Goal: Find specific page/section: Find specific page/section

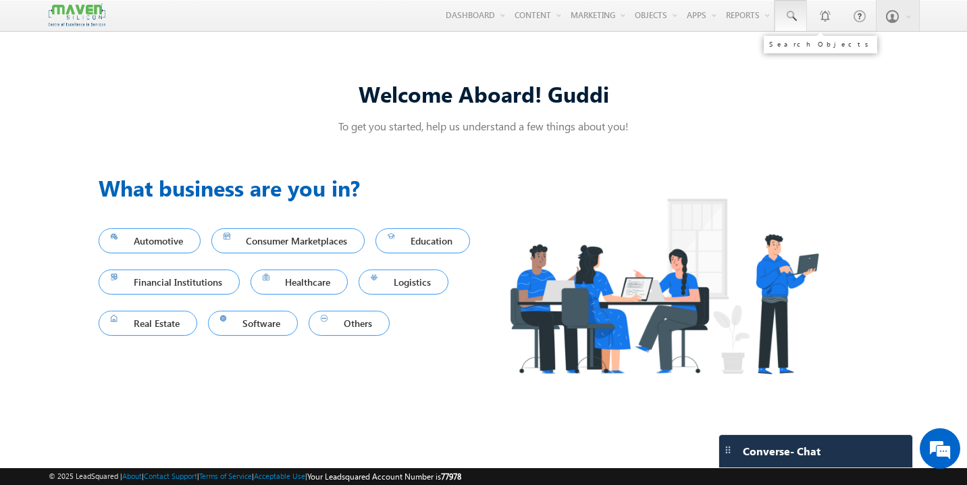
click at [791, 16] on span at bounding box center [791, 16] width 14 height 14
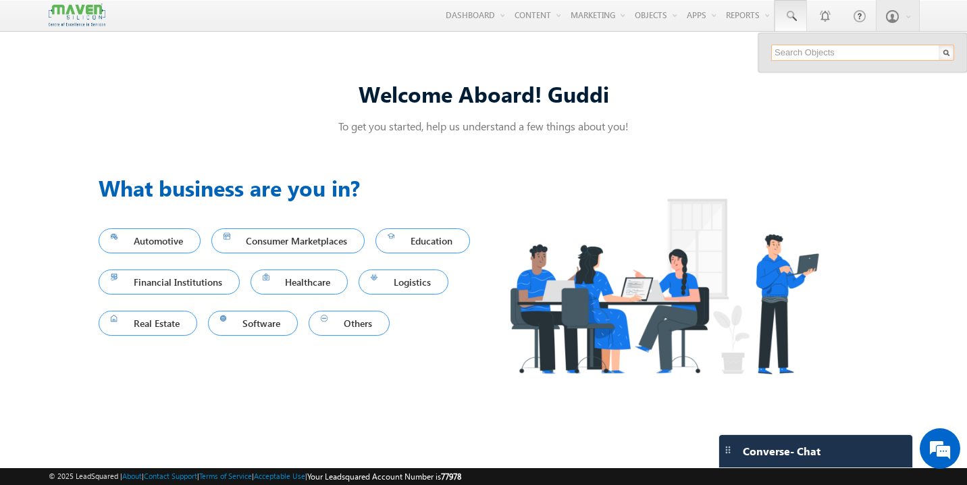
click at [800, 51] on input "text" at bounding box center [862, 53] width 183 height 16
paste input "[EMAIL_ADDRESS][DOMAIN_NAME]"
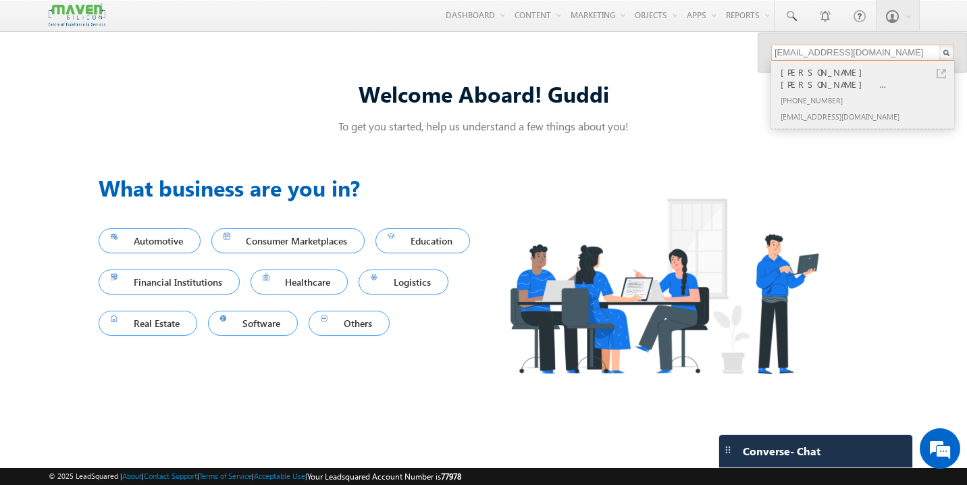
type input "[EMAIL_ADDRESS][DOMAIN_NAME]"
click at [818, 108] on div "[EMAIL_ADDRESS][DOMAIN_NAME]" at bounding box center [868, 116] width 181 height 16
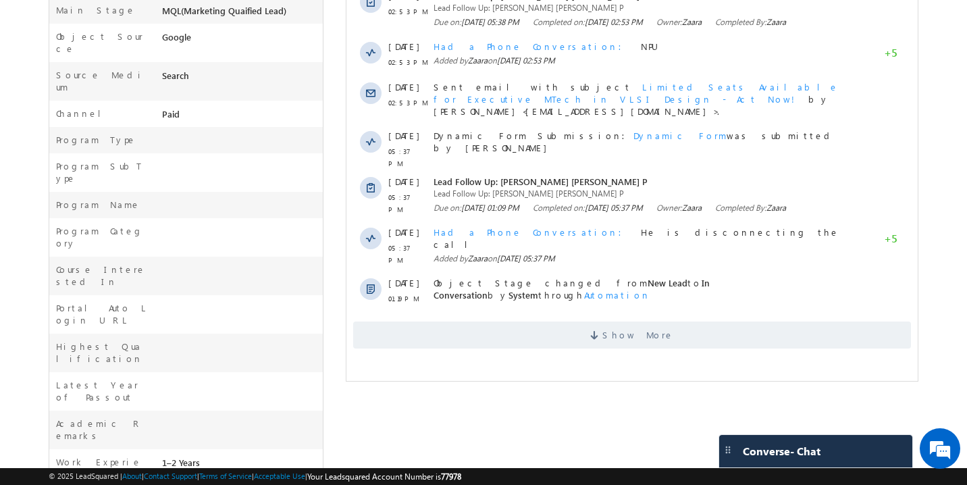
scroll to position [434, 0]
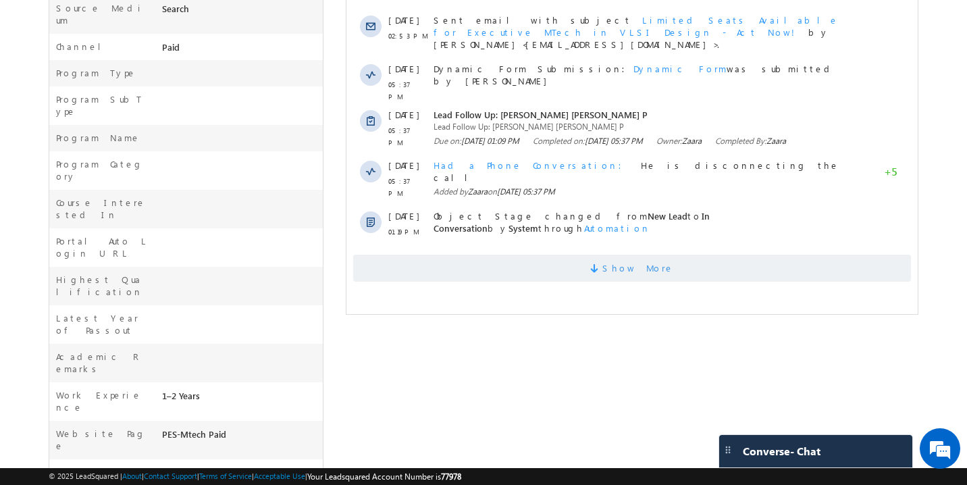
click at [563, 260] on span "Show More" at bounding box center [632, 268] width 558 height 27
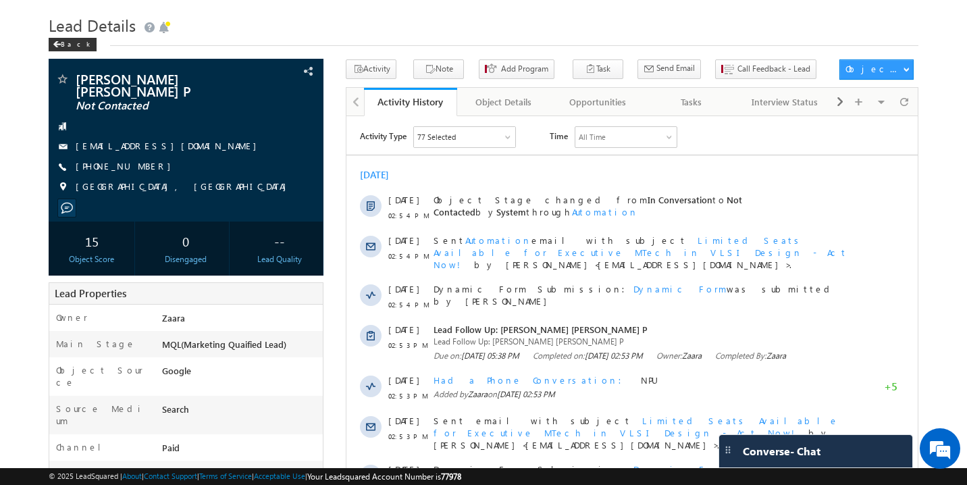
scroll to position [0, 0]
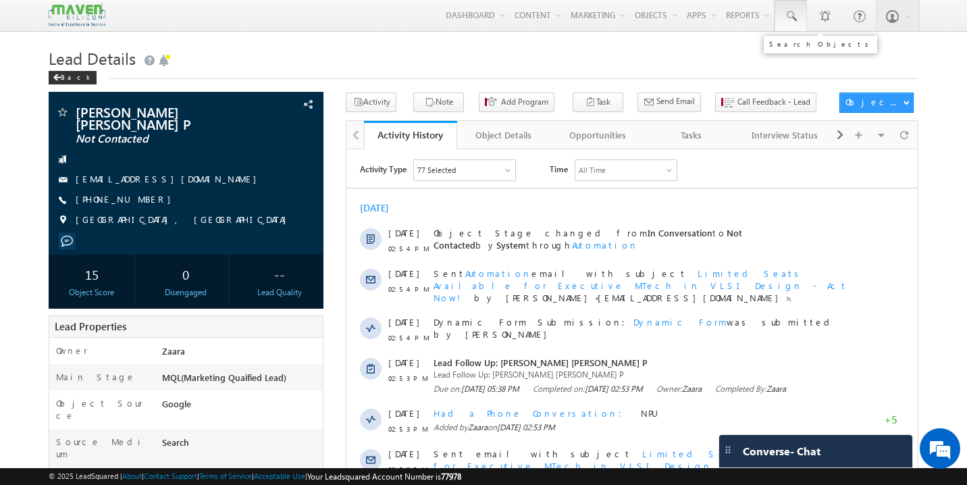
click at [787, 16] on span at bounding box center [791, 16] width 14 height 14
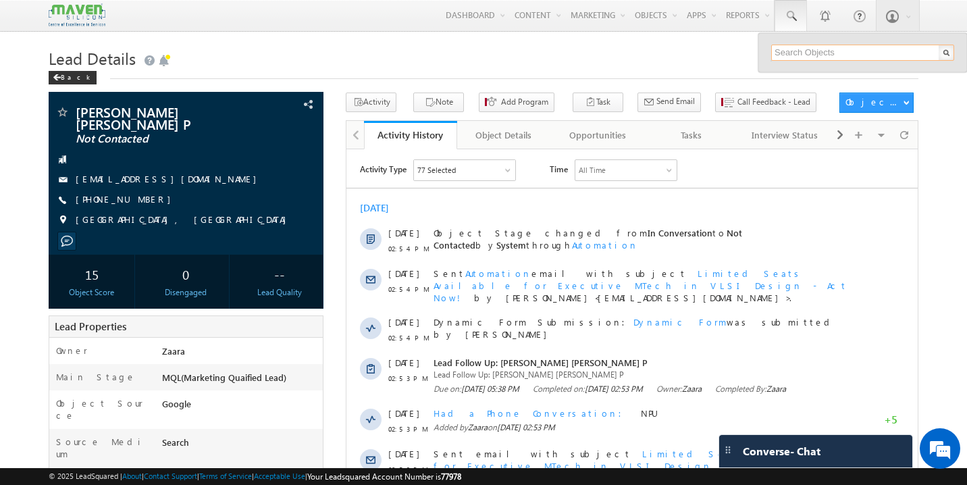
click at [798, 53] on input "text" at bounding box center [862, 53] width 183 height 16
paste input "[EMAIL_ADDRESS][DOMAIN_NAME]"
click at [858, 58] on input "[EMAIL_ADDRESS][DOMAIN_NAME]" at bounding box center [862, 53] width 183 height 16
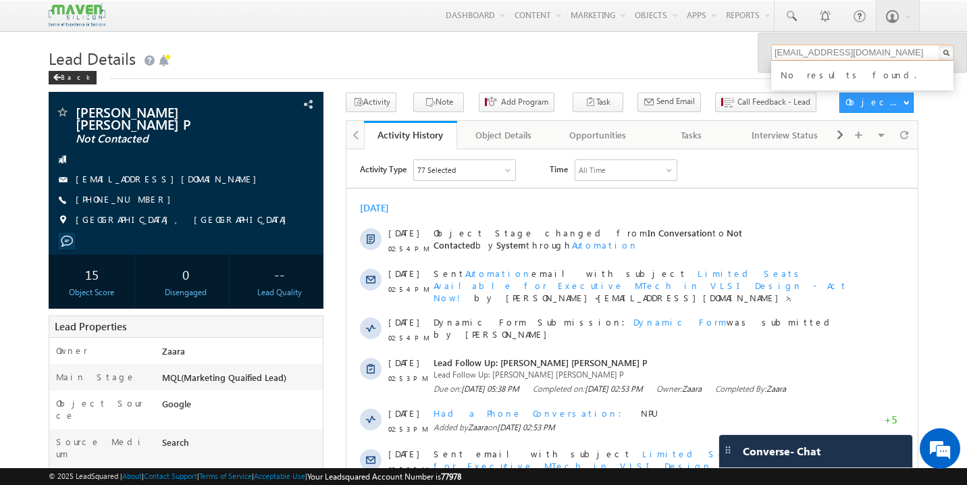
paste input "7790844829"
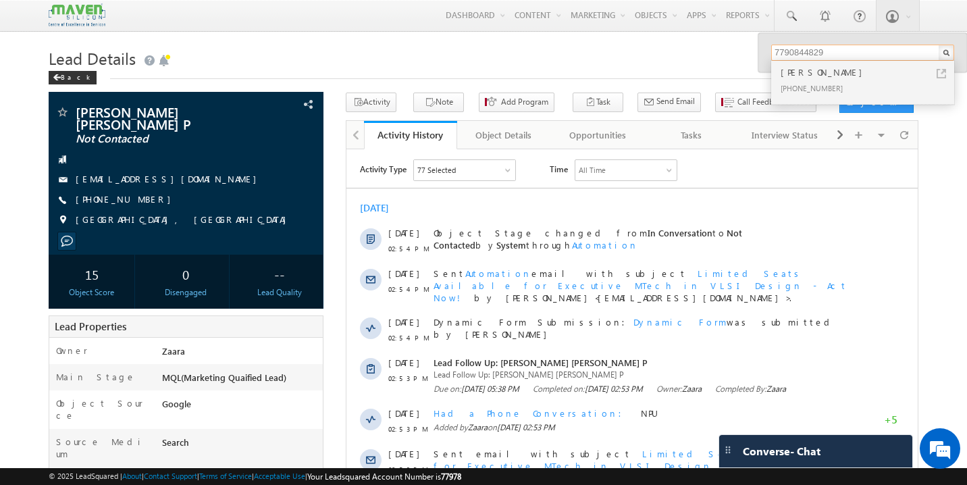
type input "7790844829"
click at [809, 76] on div "[PERSON_NAME]" at bounding box center [868, 72] width 181 height 15
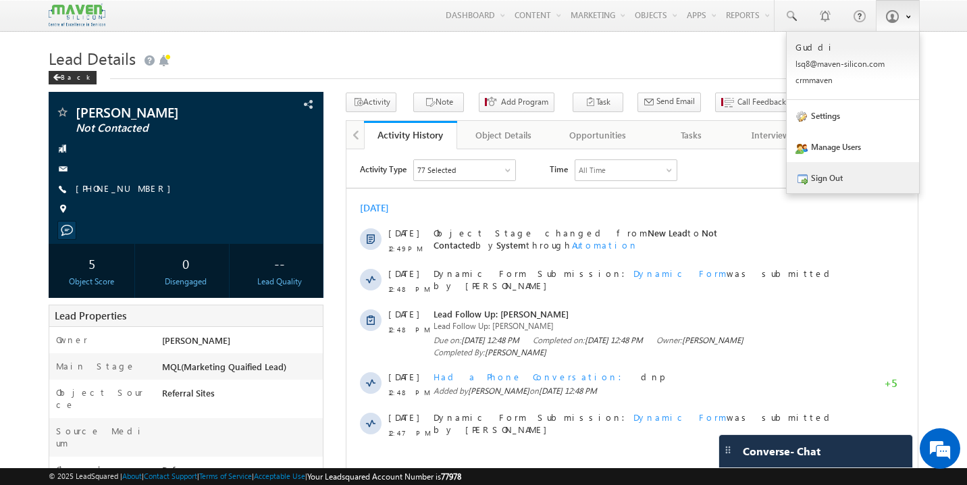
click at [843, 179] on link "Sign Out" at bounding box center [853, 177] width 132 height 31
